Goal: Information Seeking & Learning: Learn about a topic

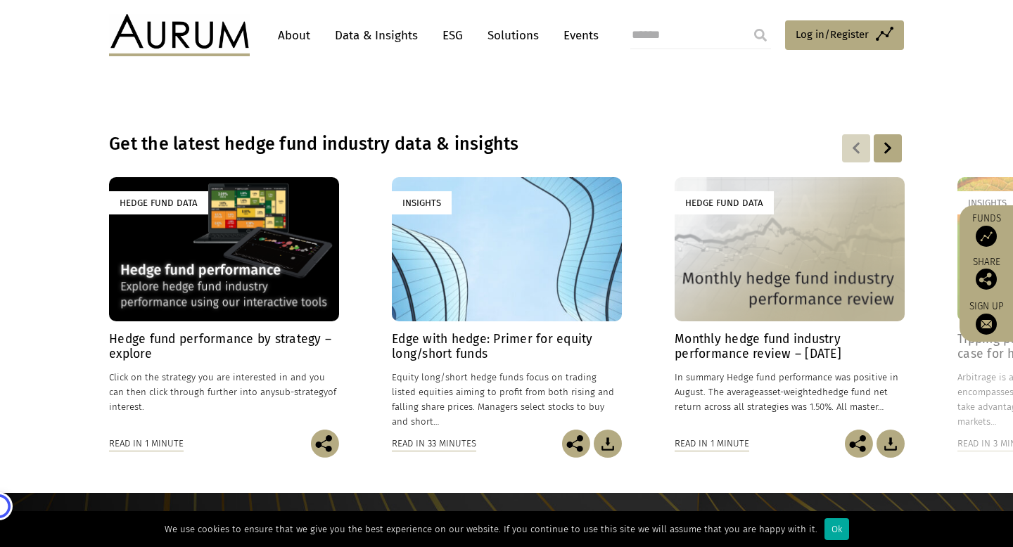
scroll to position [939, 0]
click at [886, 148] on div at bounding box center [888, 148] width 28 height 28
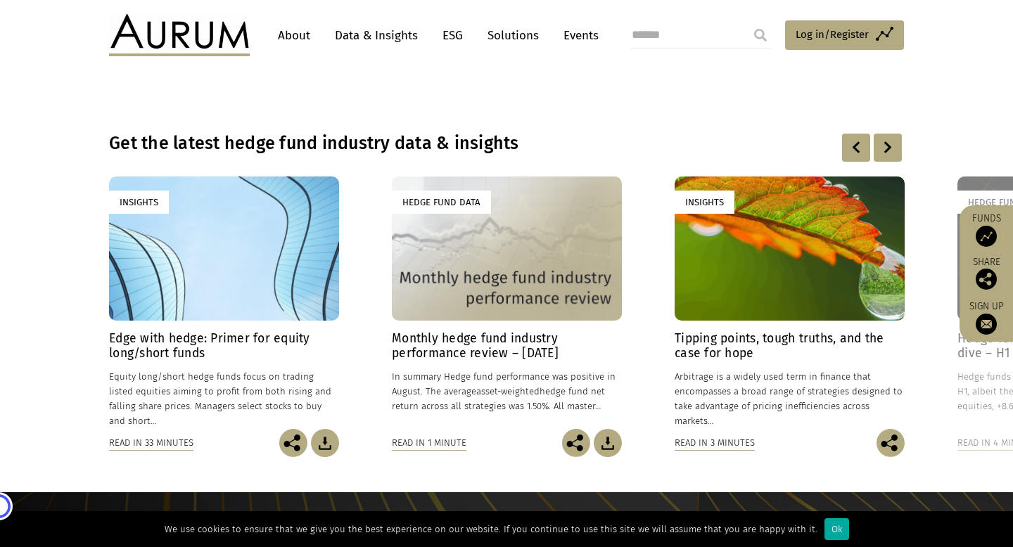
click at [886, 148] on div at bounding box center [888, 148] width 28 height 28
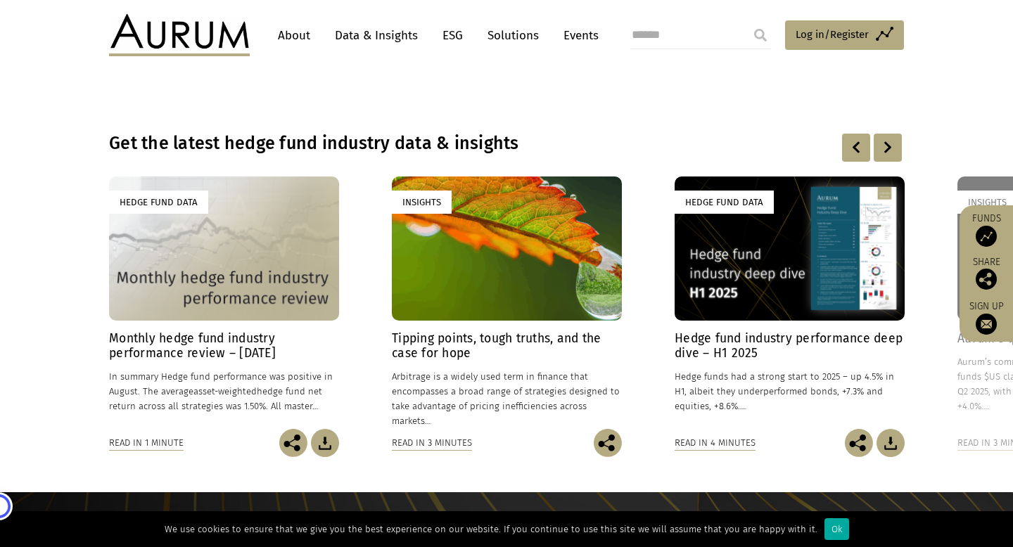
click at [886, 148] on div at bounding box center [888, 148] width 28 height 28
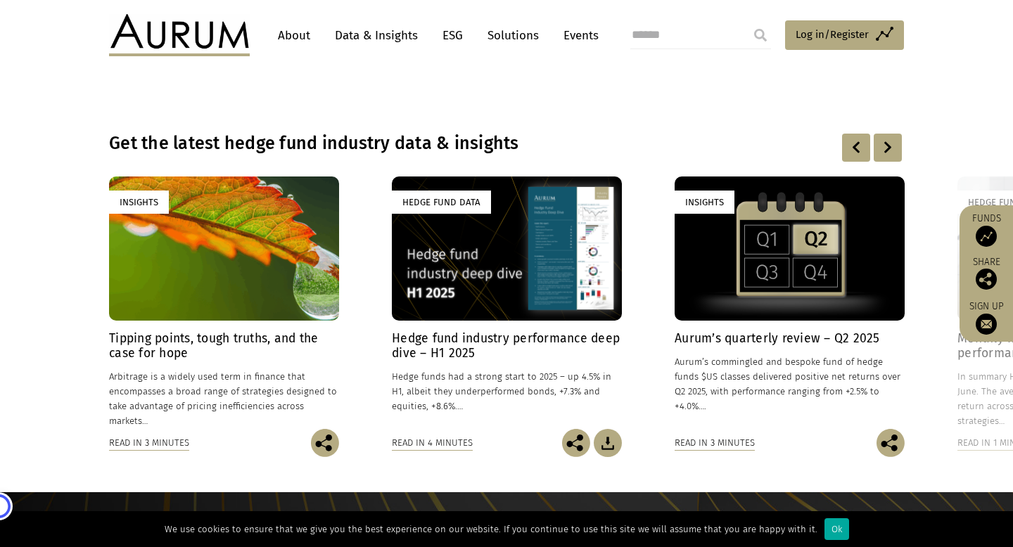
click at [886, 148] on div at bounding box center [888, 148] width 28 height 28
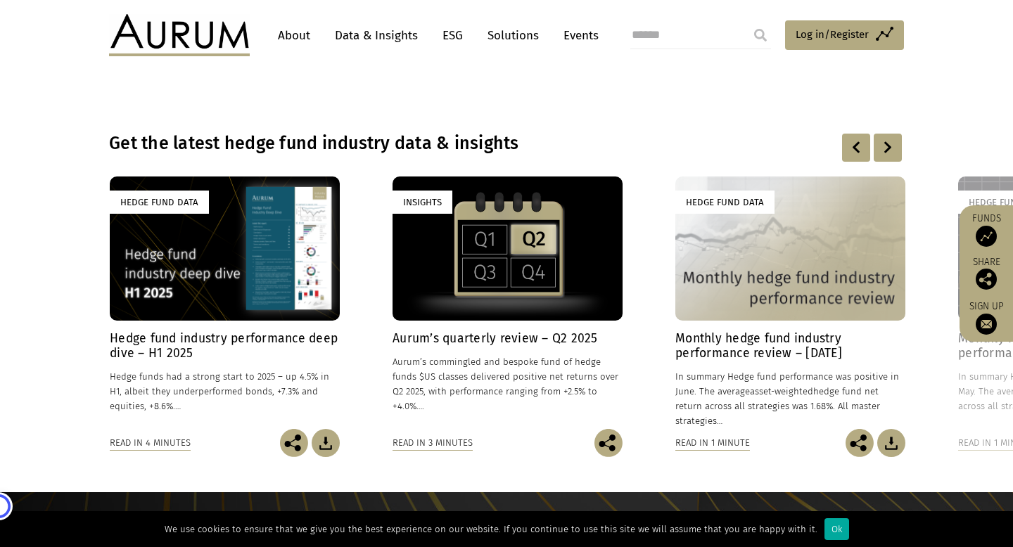
click at [237, 336] on h4 "Hedge fund industry performance deep dive – H1 2025" at bounding box center [225, 346] width 230 height 30
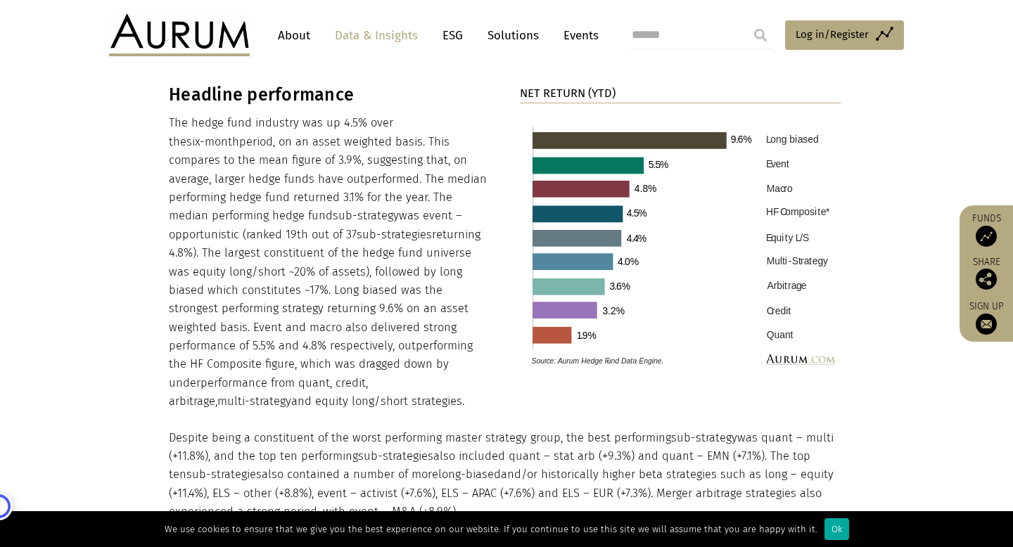
scroll to position [1440, 0]
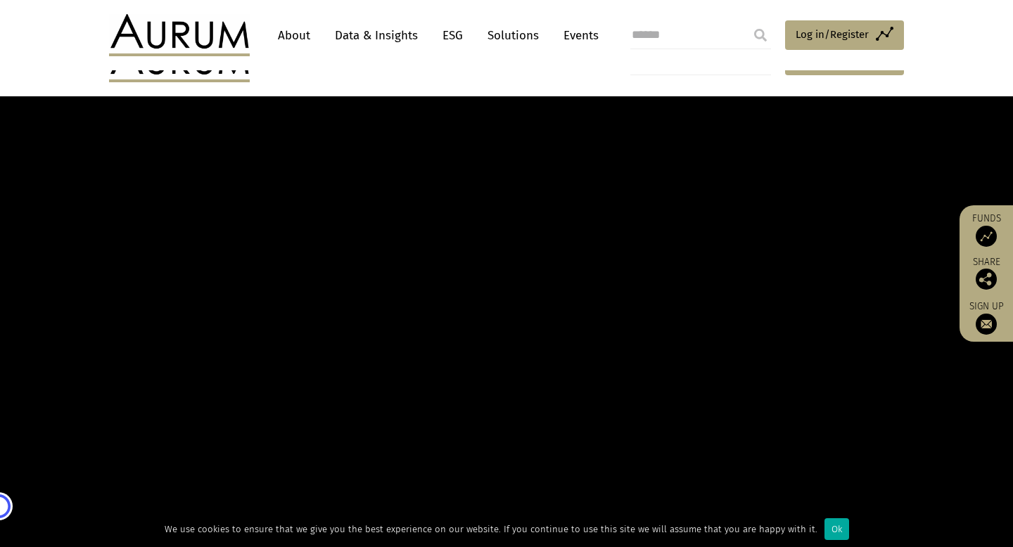
scroll to position [939, 0]
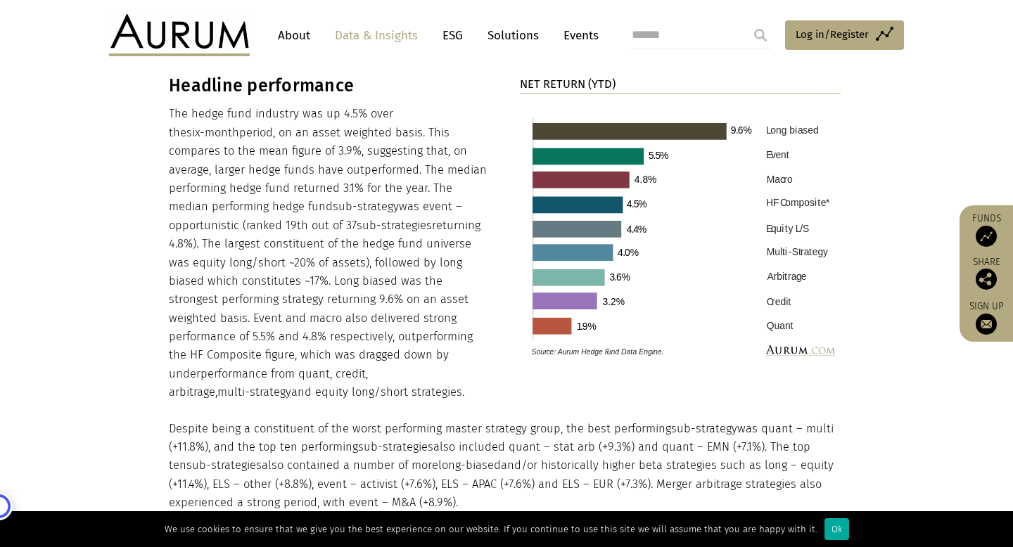
scroll to position [1440, 0]
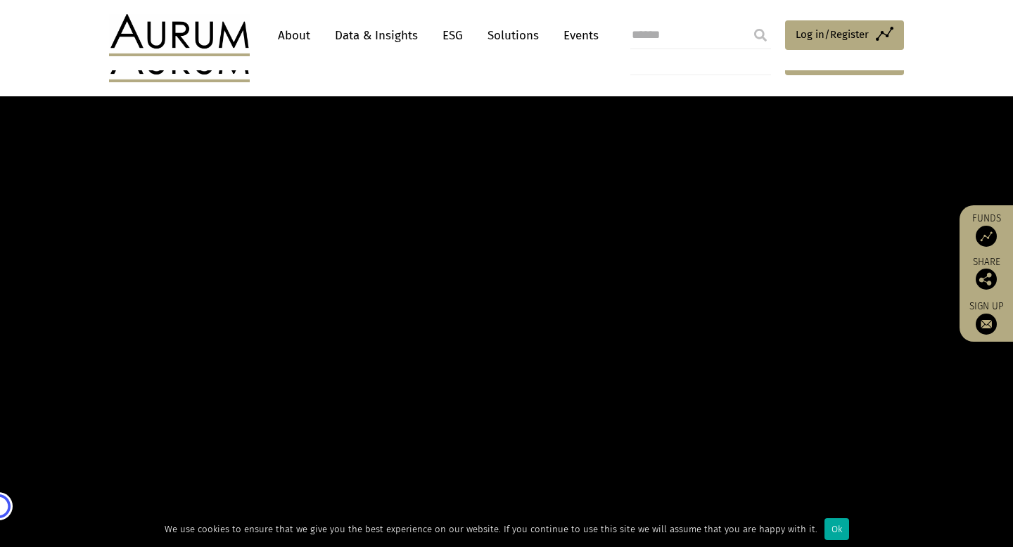
scroll to position [939, 0]
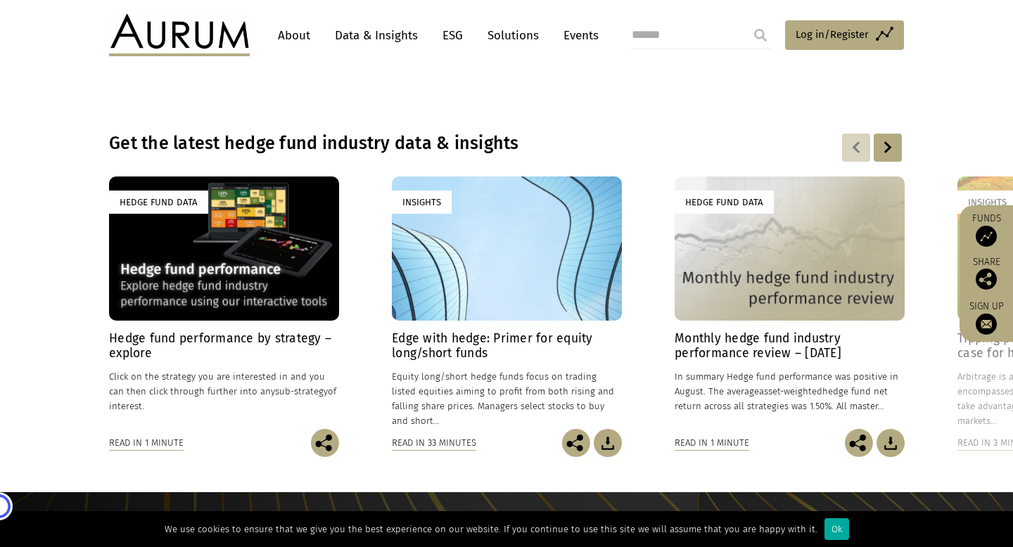
click at [890, 150] on div at bounding box center [888, 148] width 28 height 28
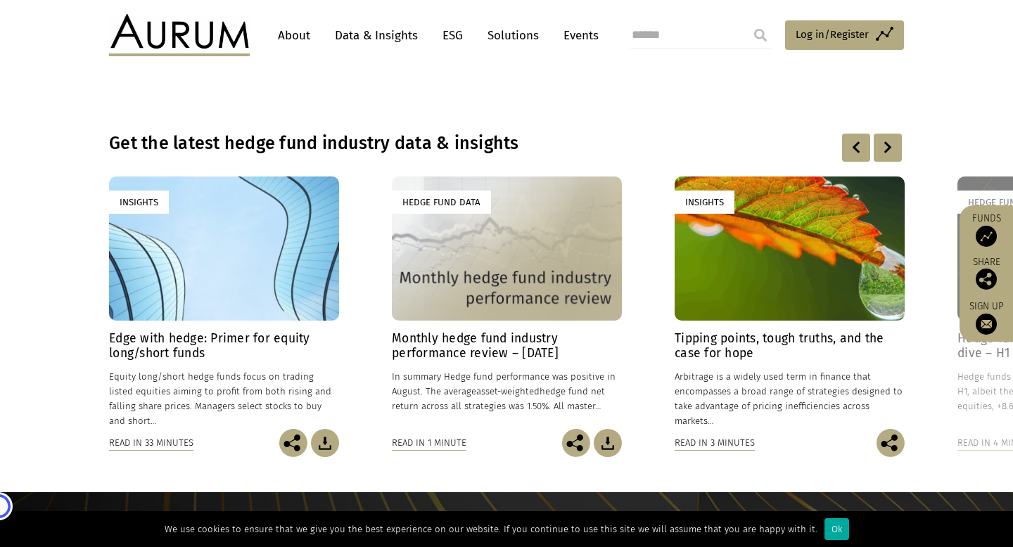
click at [890, 150] on div at bounding box center [888, 148] width 28 height 28
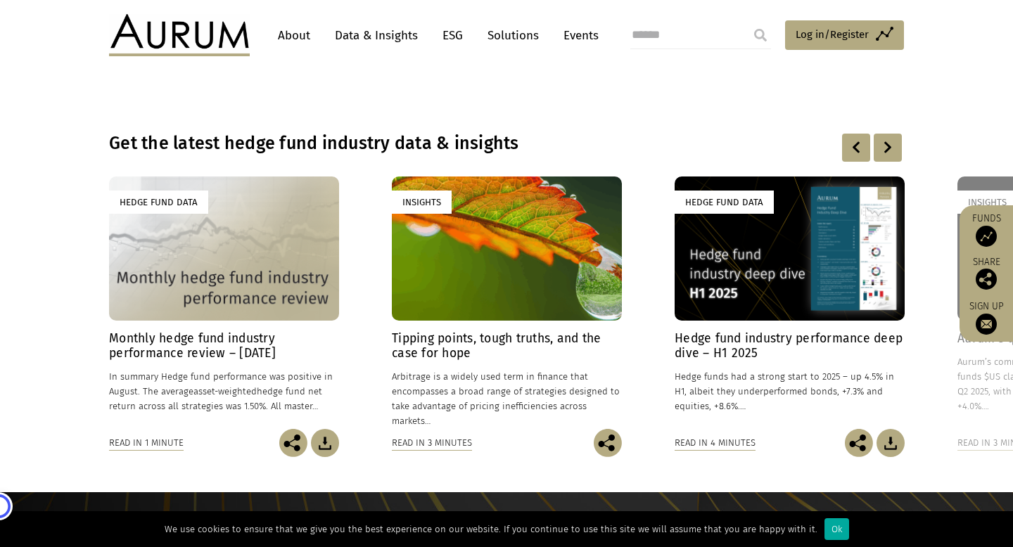
click at [890, 150] on div at bounding box center [888, 148] width 28 height 28
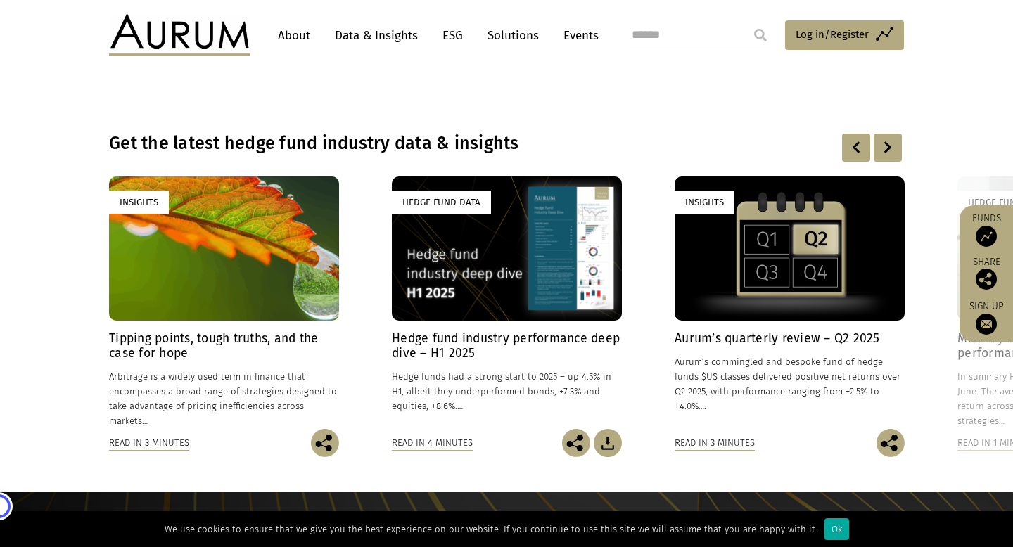
click at [890, 150] on div at bounding box center [888, 148] width 28 height 28
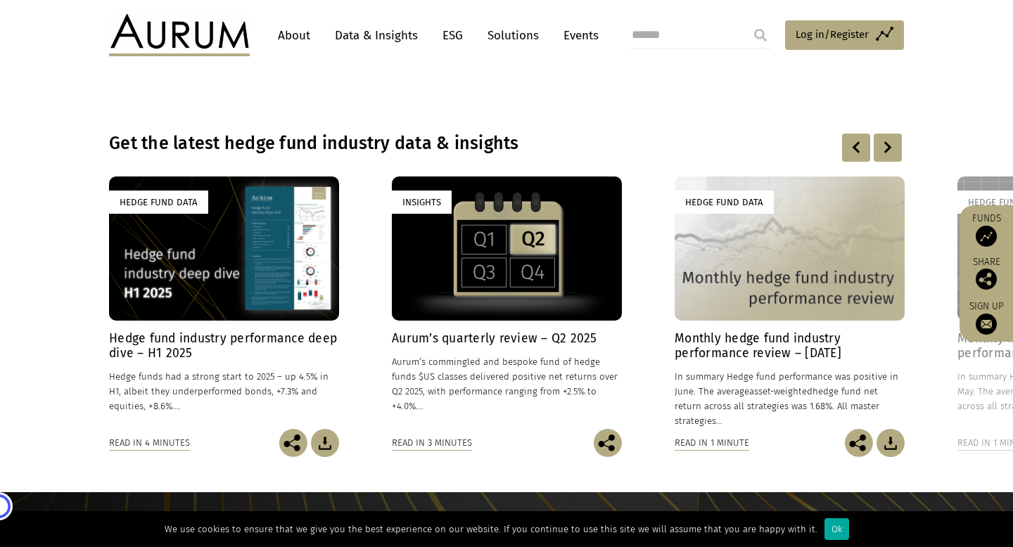
click at [890, 150] on div at bounding box center [888, 148] width 28 height 28
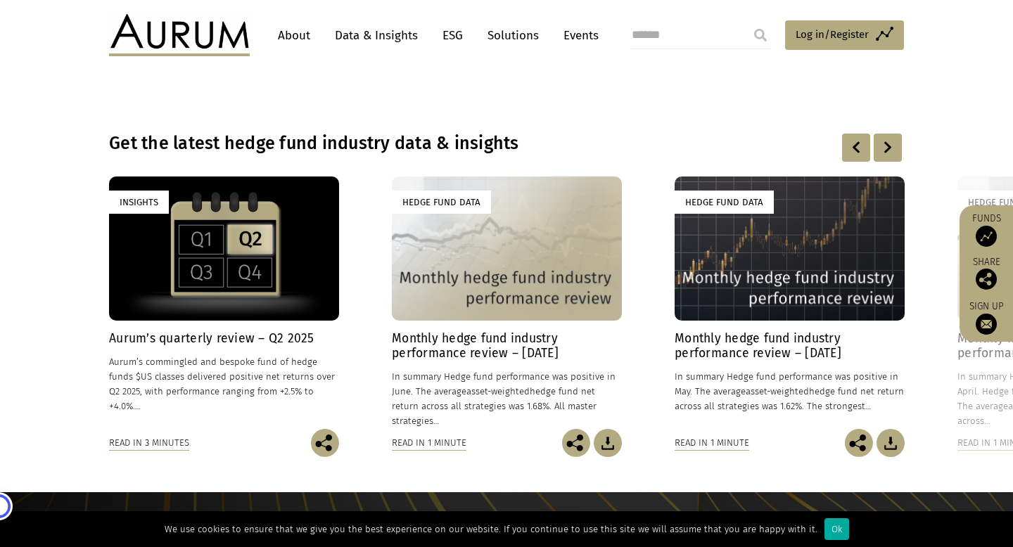
click at [890, 150] on div at bounding box center [888, 148] width 28 height 28
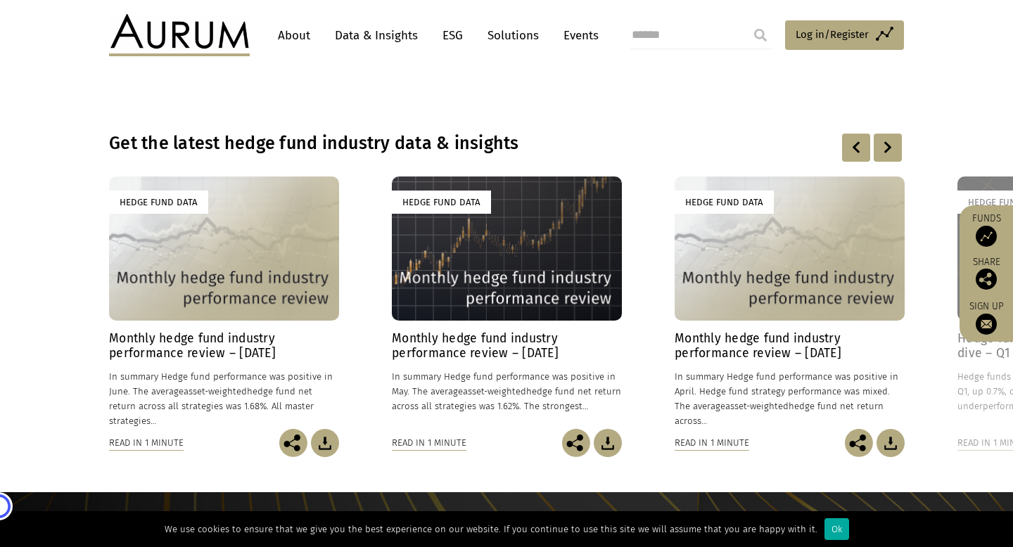
click at [890, 150] on div at bounding box center [888, 148] width 28 height 28
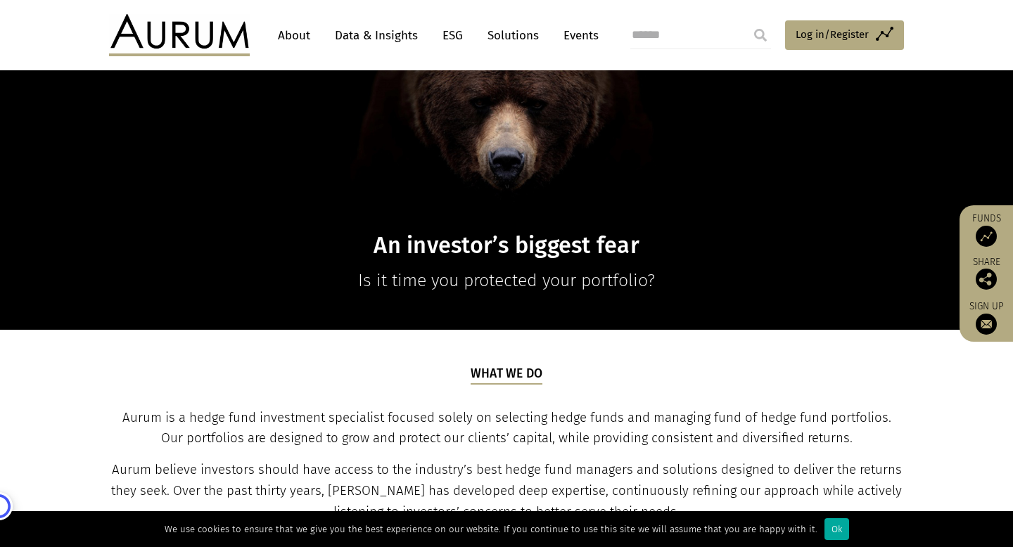
scroll to position [0, 0]
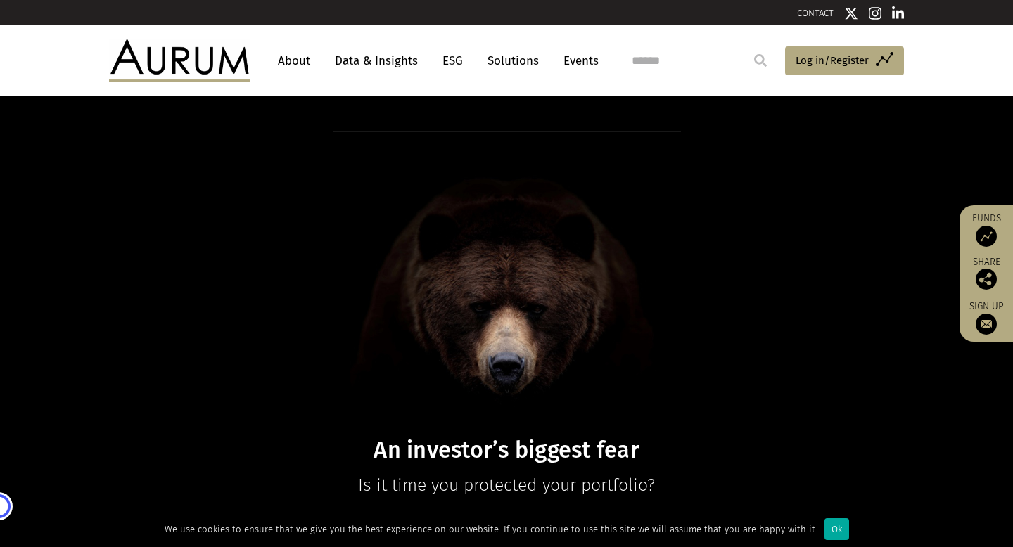
click at [375, 62] on link "Data & Insights" at bounding box center [376, 61] width 97 height 26
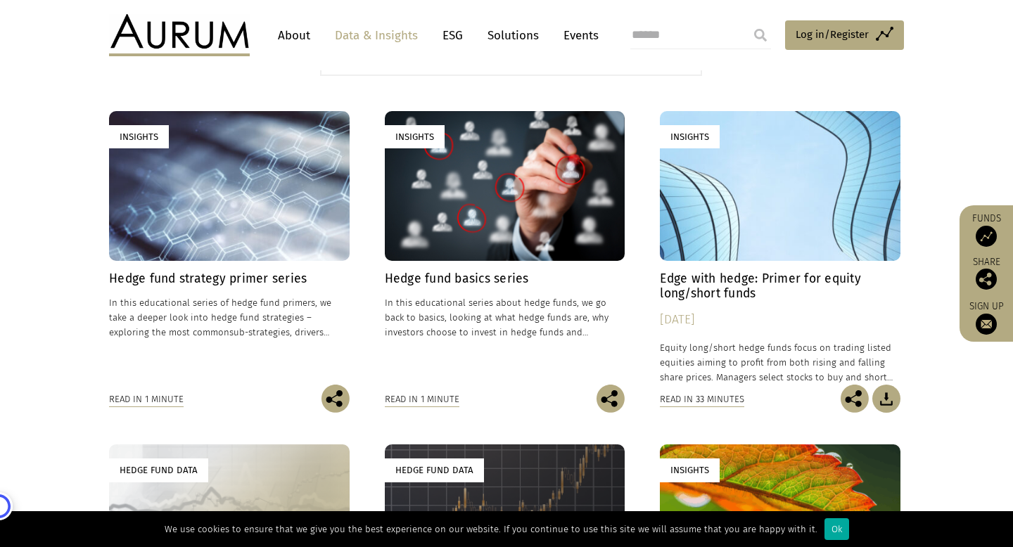
scroll to position [421, 0]
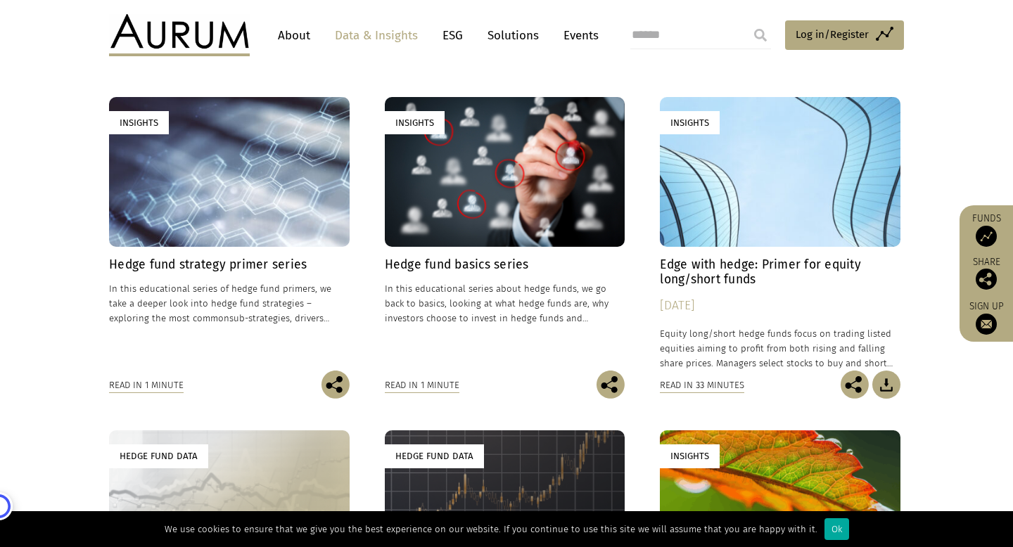
click at [483, 258] on h4 "Hedge fund basics series" at bounding box center [505, 265] width 241 height 15
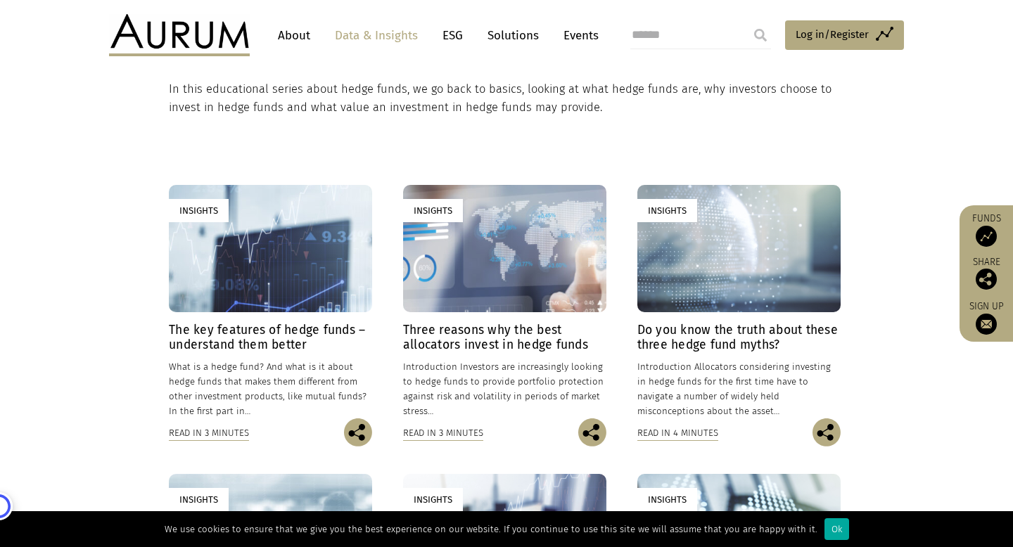
scroll to position [256, 0]
click at [281, 287] on div "Insights" at bounding box center [270, 247] width 203 height 127
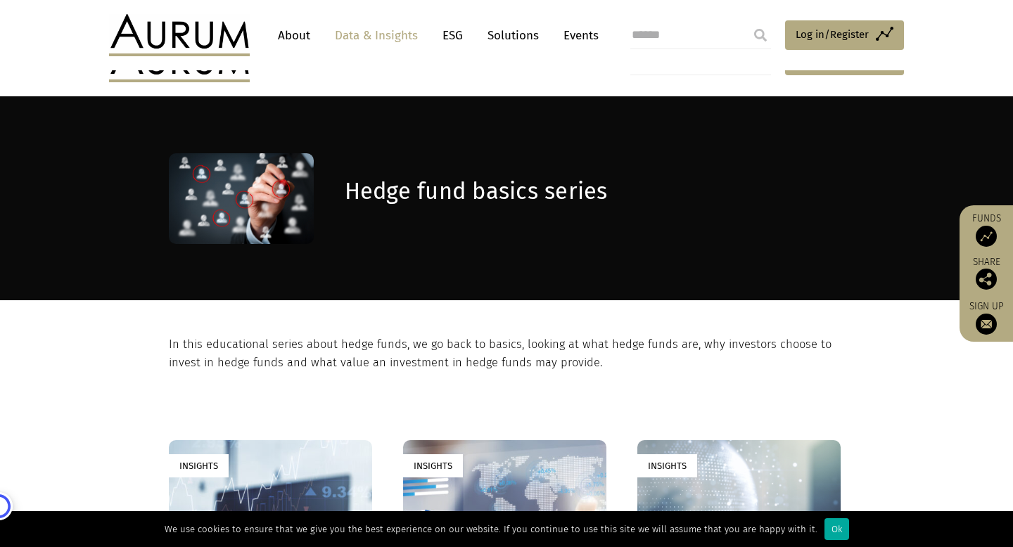
scroll to position [256, 0]
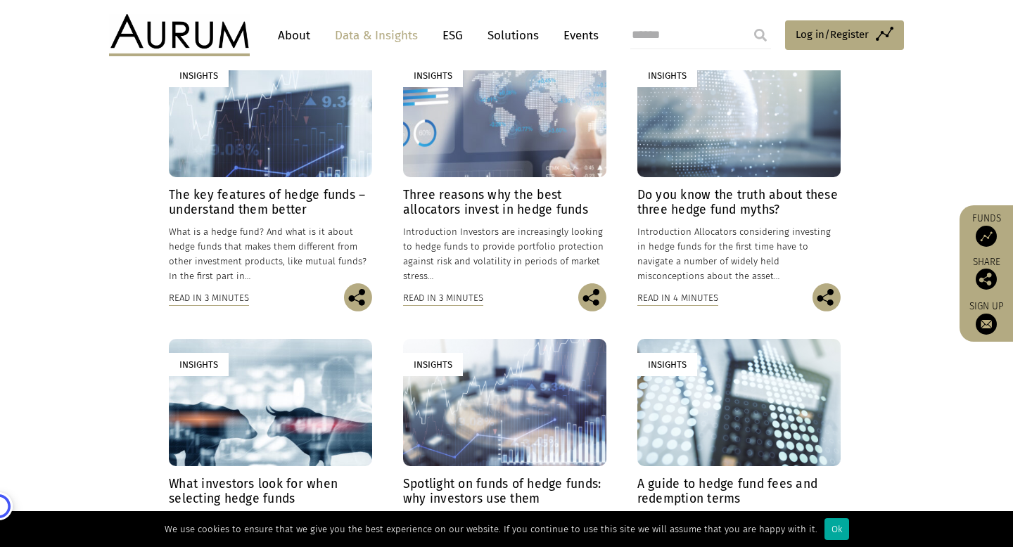
scroll to position [390, 0]
click at [695, 191] on h4 "Do you know the truth about these three hedge fund myths?" at bounding box center [738, 204] width 203 height 30
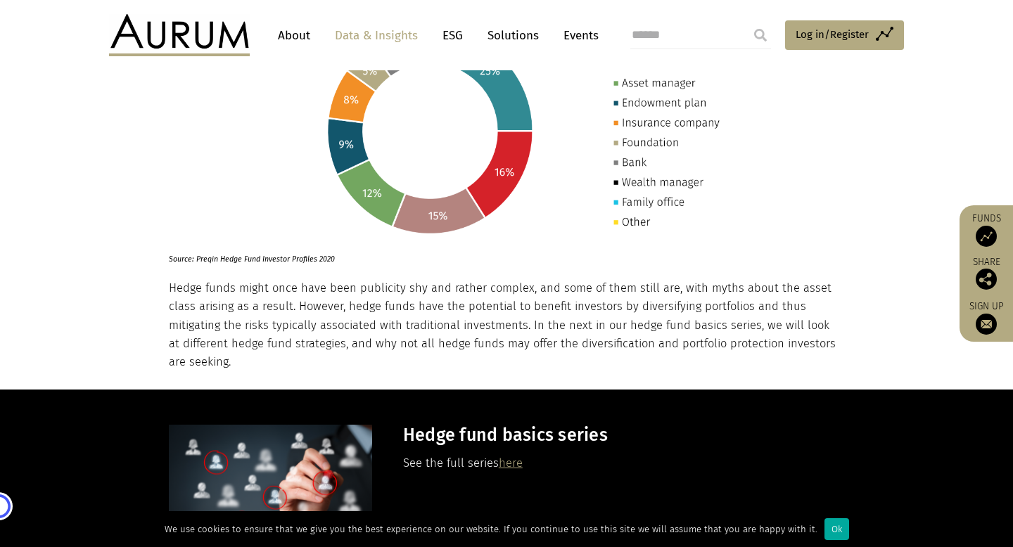
scroll to position [1972, 0]
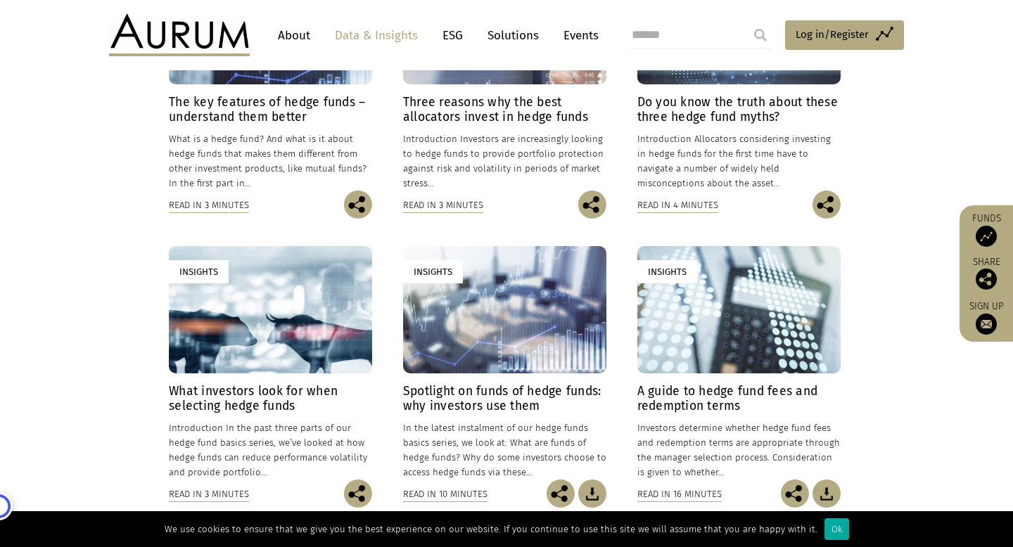
scroll to position [489, 0]
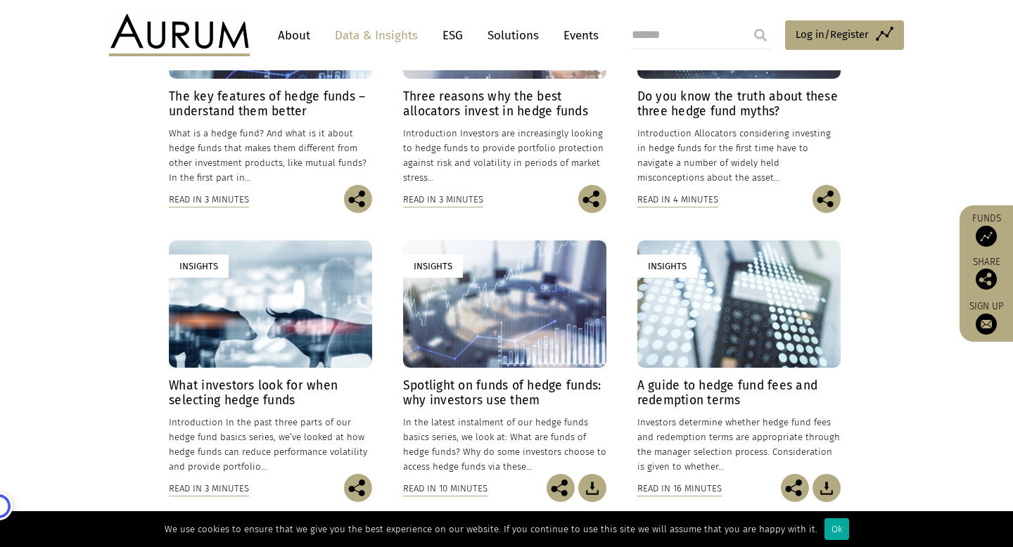
click at [271, 322] on div "Insights" at bounding box center [270, 304] width 203 height 127
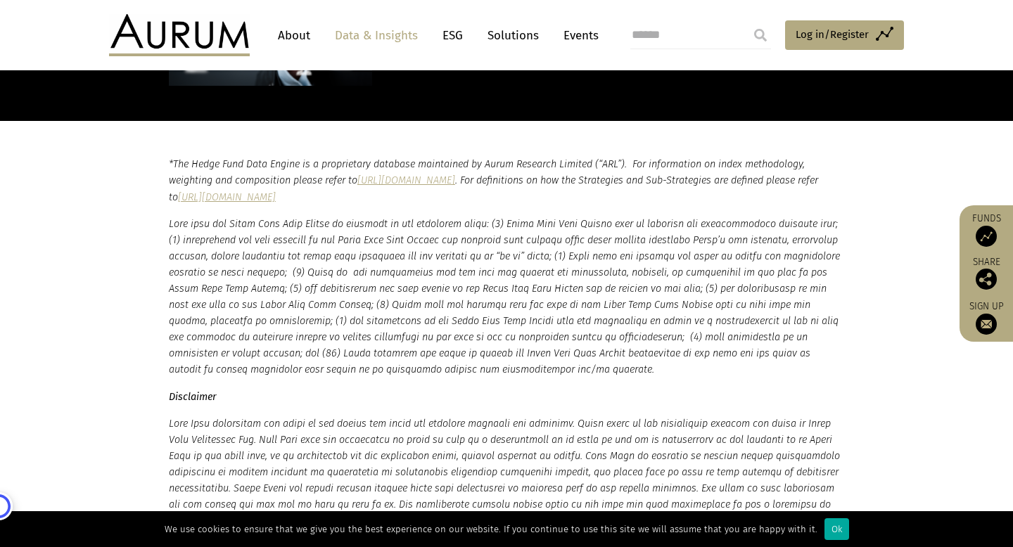
scroll to position [4180, 0]
